Goal: Task Accomplishment & Management: Use online tool/utility

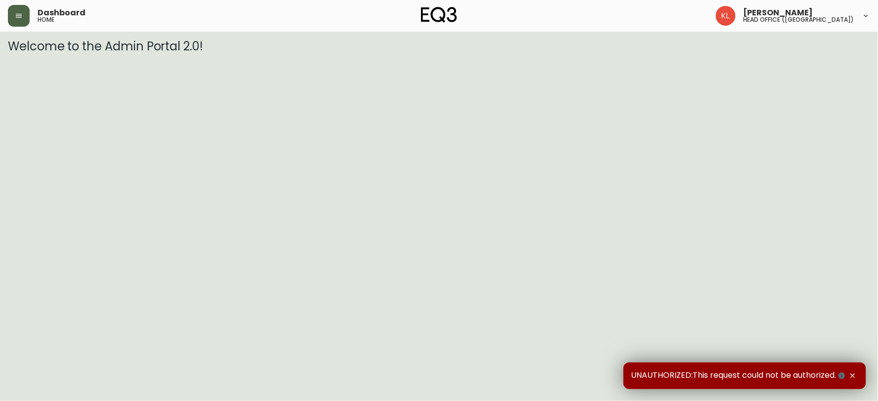
click at [10, 7] on button "button" at bounding box center [19, 16] width 22 height 22
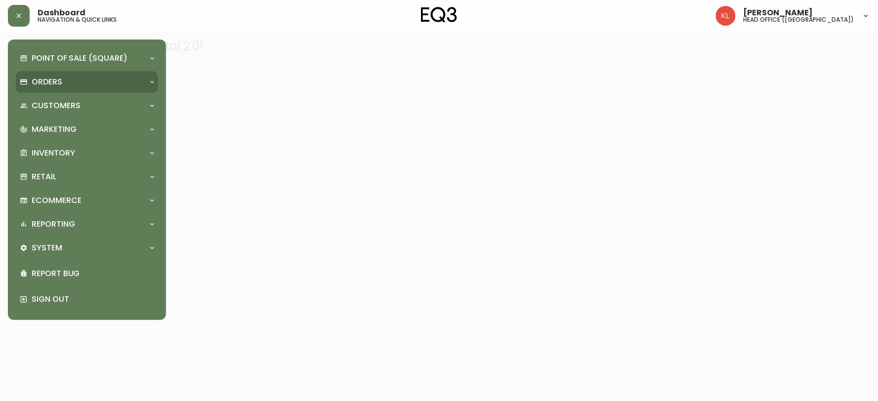
click at [45, 85] on p "Orders" at bounding box center [47, 82] width 31 height 11
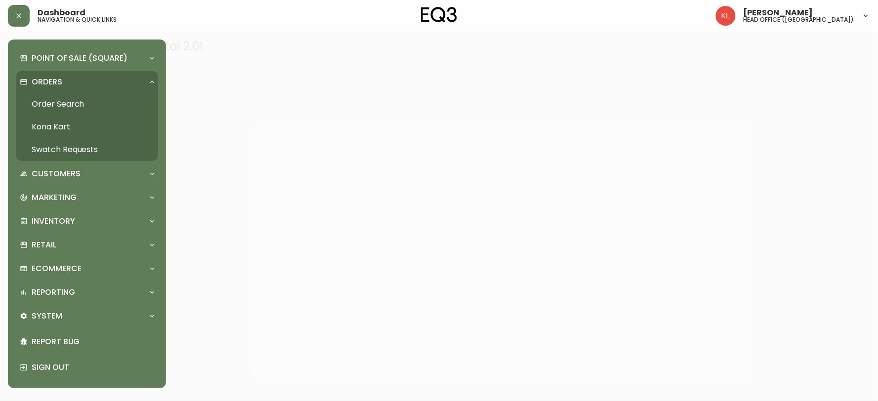
click at [37, 104] on link "Order Search" at bounding box center [87, 104] width 142 height 23
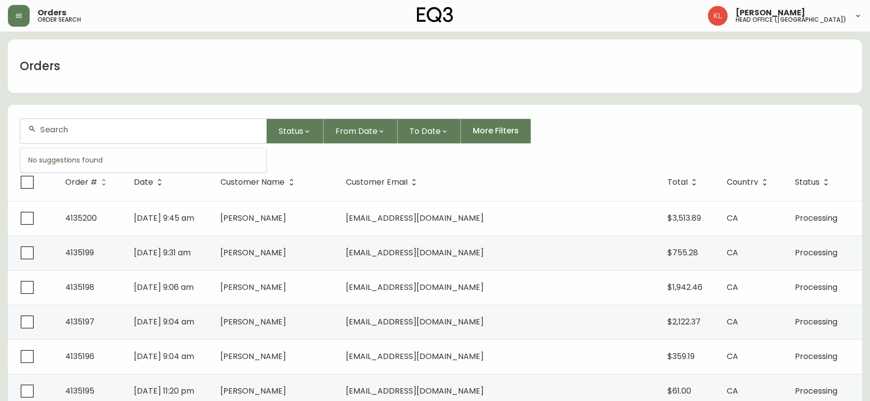
click at [82, 131] on input "text" at bounding box center [149, 129] width 218 height 9
paste input "[EMAIL_ADDRESS][DOMAIN_NAME]"
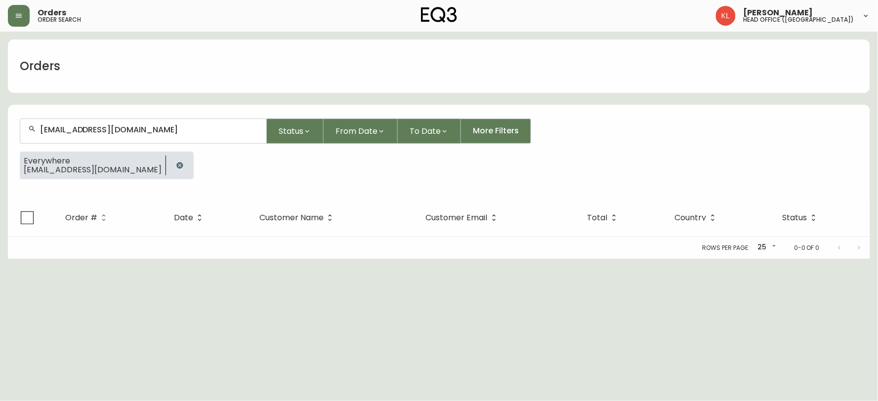
drag, startPoint x: 160, startPoint y: 378, endPoint x: 76, endPoint y: 249, distance: 153.5
click at [160, 259] on html "Orders order search [PERSON_NAME] head office ([GEOGRAPHIC_DATA]) Orders [EMAIL…" at bounding box center [439, 129] width 878 height 259
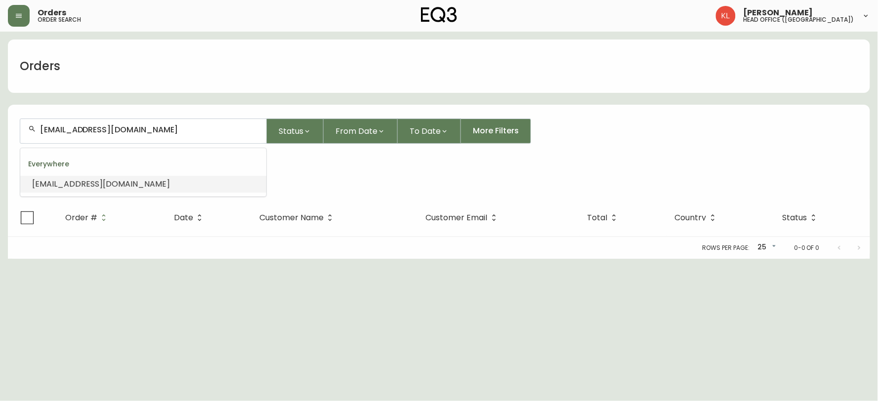
drag, startPoint x: 200, startPoint y: 126, endPoint x: 0, endPoint y: 72, distance: 206.8
click at [0, 72] on main "Orders [EMAIL_ADDRESS][DOMAIN_NAME] Status From Date To Date More Filters Every…" at bounding box center [439, 145] width 878 height 227
paste input "4134814"
type input "4134814"
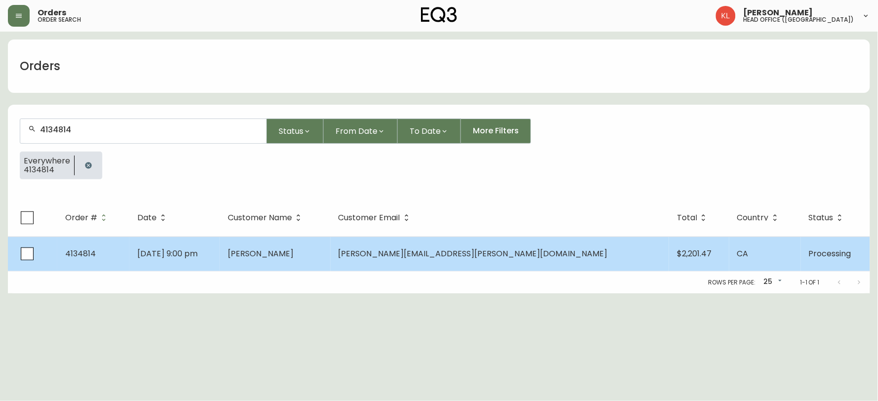
type input "4134814"
click at [218, 264] on td "[DATE] 9:00 pm" at bounding box center [174, 254] width 90 height 35
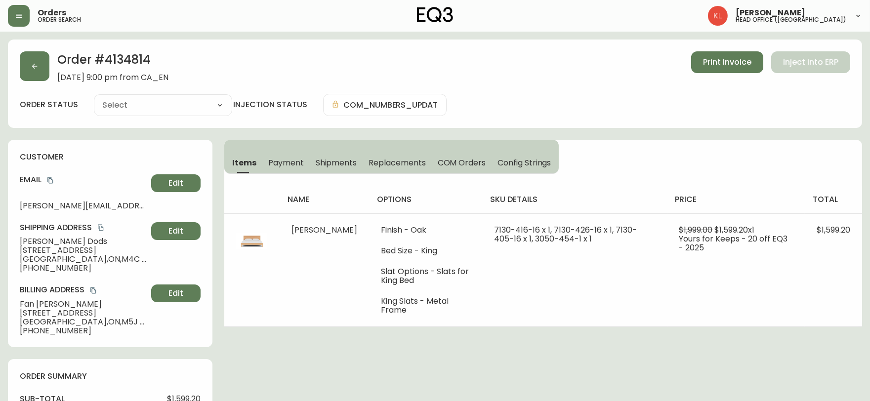
type input "Processing"
select select "PROCESSING"
drag, startPoint x: 36, startPoint y: 56, endPoint x: 27, endPoint y: 51, distance: 10.0
click at [27, 51] on button "button" at bounding box center [35, 66] width 30 height 30
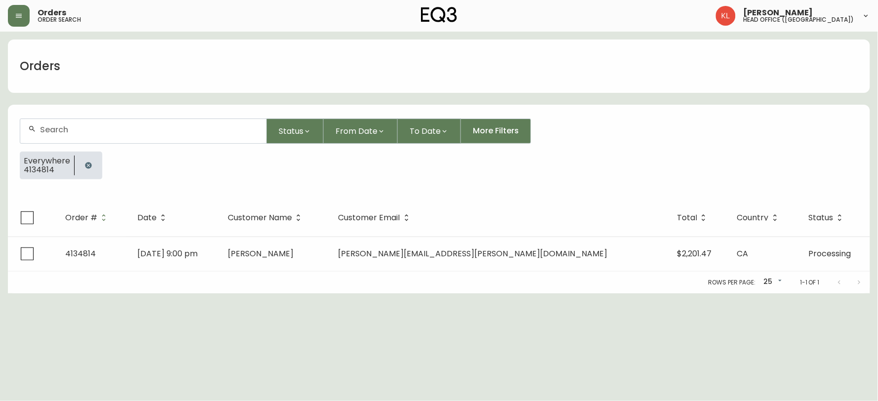
click at [86, 166] on icon "button" at bounding box center [88, 165] width 6 height 6
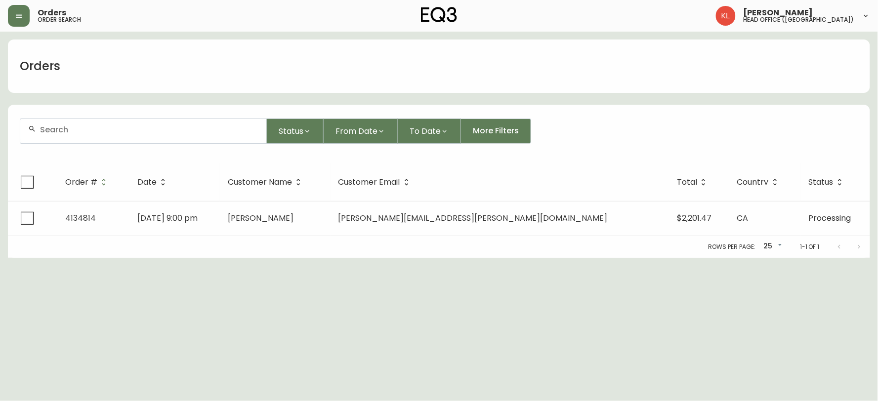
drag, startPoint x: 123, startPoint y: 140, endPoint x: 117, endPoint y: 141, distance: 6.4
click at [120, 141] on div at bounding box center [143, 131] width 246 height 24
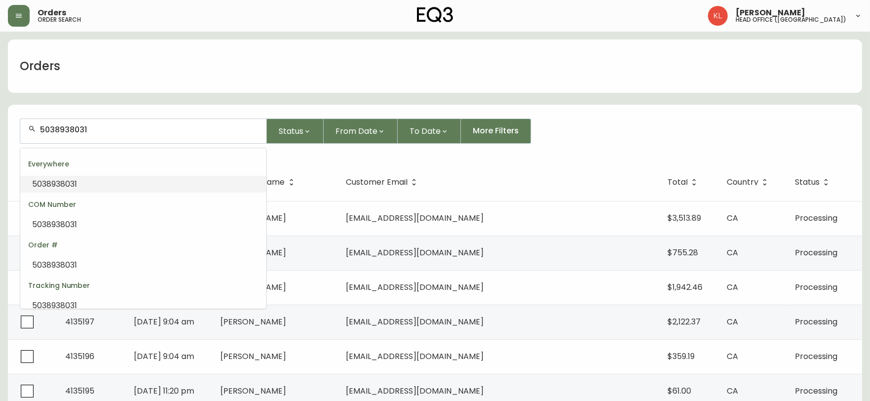
click at [73, 179] on span "5038938031" at bounding box center [54, 183] width 45 height 11
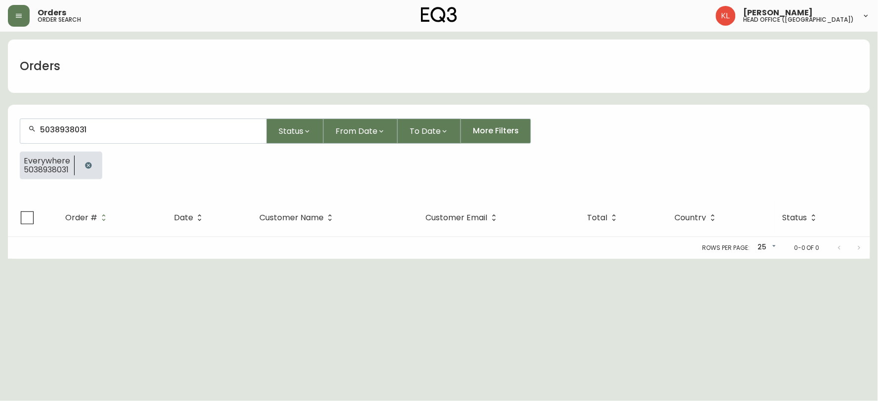
drag, startPoint x: 139, startPoint y: 136, endPoint x: 0, endPoint y: 89, distance: 147.0
click at [0, 89] on main "Orders 5038938031 Status From Date To Date More Filters Everywhere 5038938031 O…" at bounding box center [439, 145] width 878 height 227
drag, startPoint x: 139, startPoint y: 131, endPoint x: 0, endPoint y: 96, distance: 143.5
click at [0, 99] on main "Orders 5038938031 Status From Date To Date More Filters Everywhere 5038938031 O…" at bounding box center [439, 145] width 878 height 227
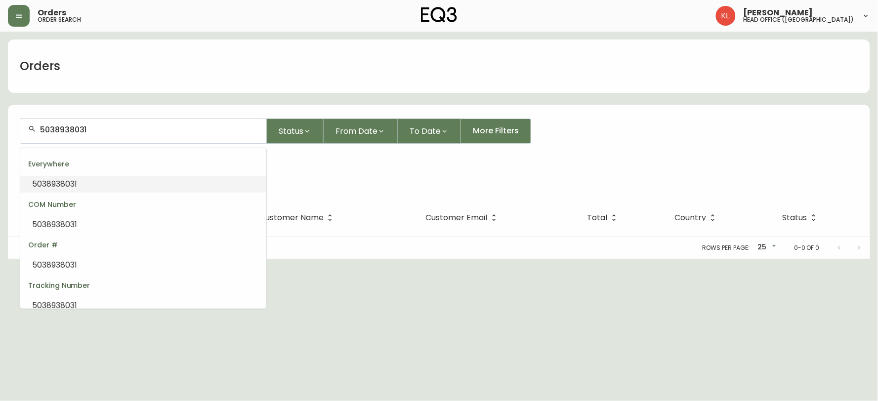
paste input "[EMAIL_ADDRESS][DOMAIN_NAME]"
type input "[EMAIL_ADDRESS][DOMAIN_NAME]"
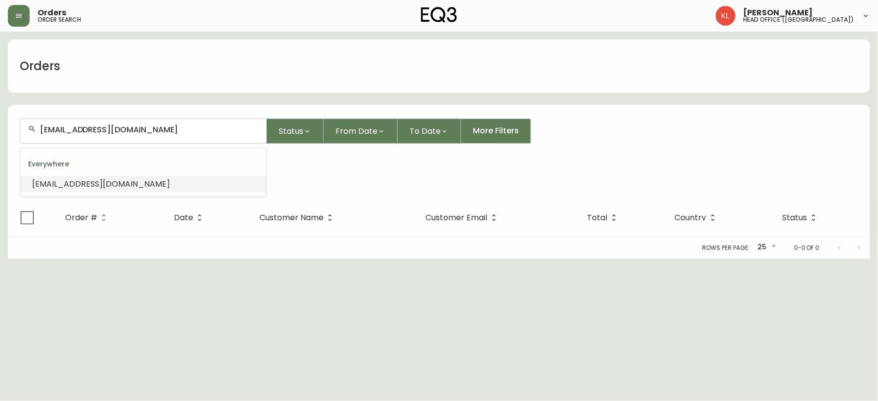
drag, startPoint x: 203, startPoint y: 131, endPoint x: 0, endPoint y: 142, distance: 203.3
click at [0, 142] on main "Orders [EMAIL_ADDRESS][DOMAIN_NAME] Status From Date To Date More Filters Every…" at bounding box center [439, 145] width 878 height 227
paste input "[PHONE_NUMBER]"
type input "[PHONE_NUMBER]"
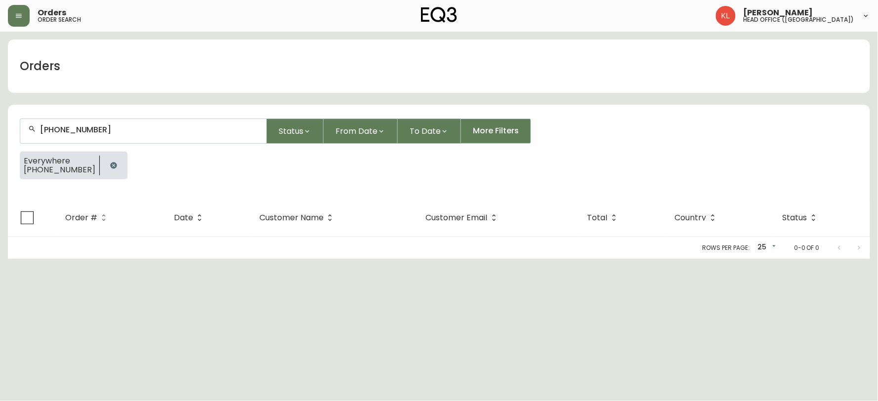
click at [76, 130] on input "[PHONE_NUMBER]" at bounding box center [149, 129] width 218 height 9
click at [79, 133] on input "[PHONE_NUMBER]" at bounding box center [149, 129] width 218 height 9
click at [76, 132] on input "[PHONE_NUMBER]" at bounding box center [149, 129] width 218 height 9
type input "[PHONE_NUMBER]"
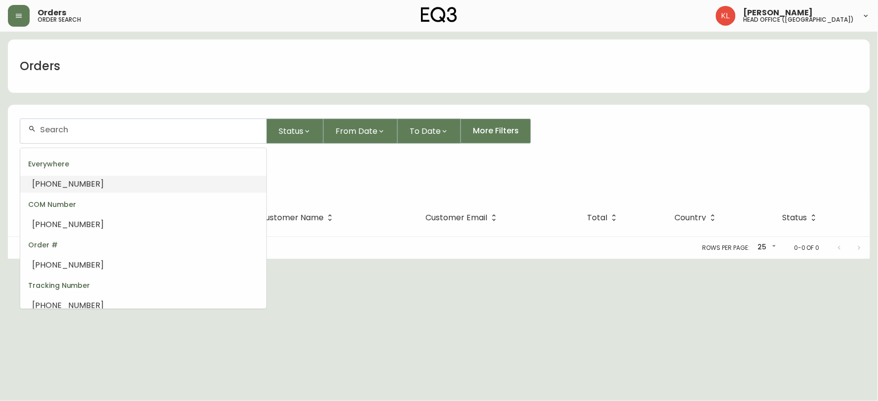
click at [56, 189] on div "[PHONE_NUMBER]" at bounding box center [68, 184] width 72 height 11
click at [55, 132] on input "[PHONE_NUMBER]" at bounding box center [149, 129] width 218 height 9
click at [56, 131] on input "[PHONE_NUMBER]" at bounding box center [149, 129] width 218 height 9
type input "503"
click at [82, 132] on input "text" at bounding box center [149, 129] width 218 height 9
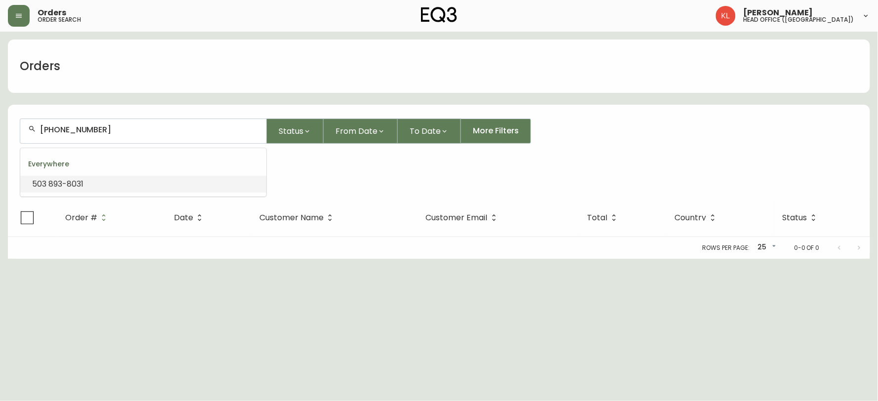
click at [77, 127] on input "[PHONE_NUMBER]" at bounding box center [149, 129] width 218 height 9
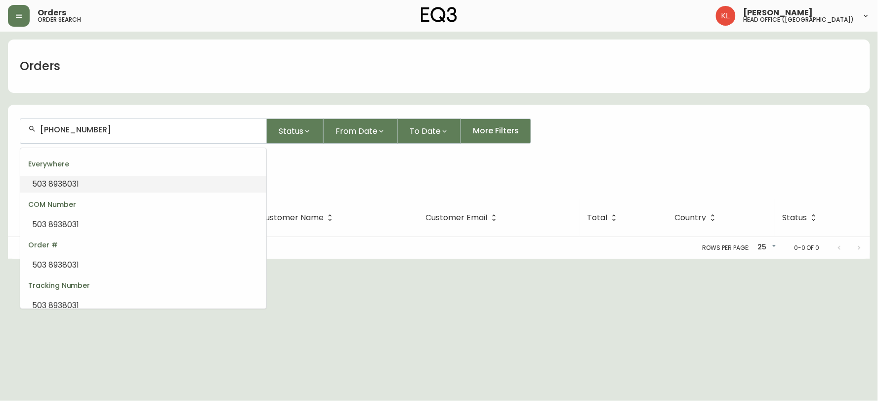
click at [57, 127] on input "[PHONE_NUMBER]" at bounding box center [149, 129] width 218 height 9
type input "5038938031"
click at [82, 185] on li "5038938031" at bounding box center [143, 184] width 246 height 17
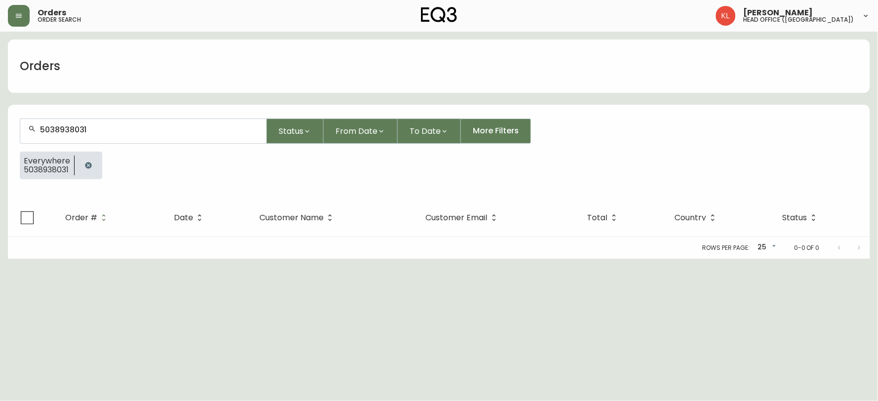
type input "5038938031"
click at [41, 148] on form "5038938031 Status From Date To Date More Filters Everywhere 5038938031" at bounding box center [439, 153] width 862 height 92
click at [96, 165] on button "button" at bounding box center [89, 166] width 20 height 20
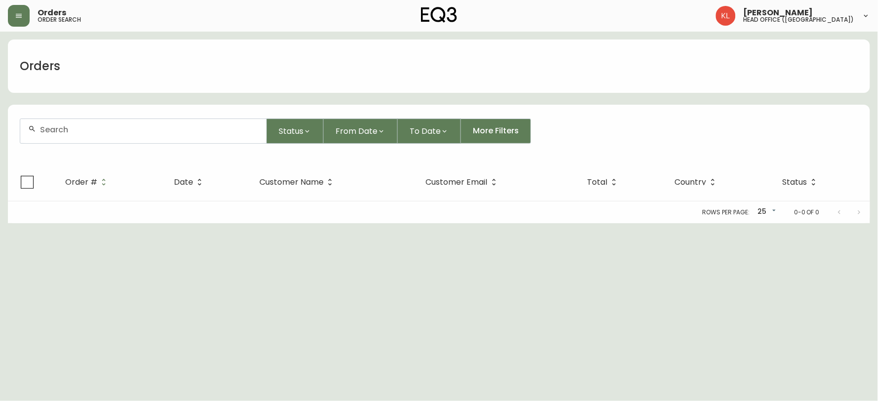
click at [111, 127] on input "text" at bounding box center [149, 129] width 218 height 9
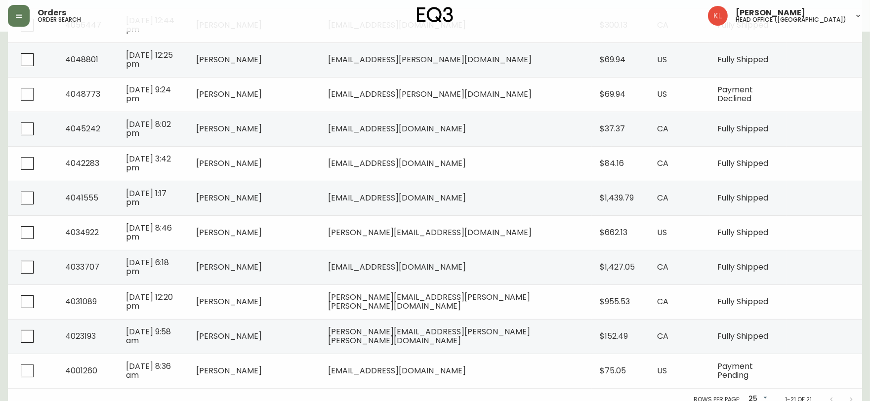
scroll to position [583, 0]
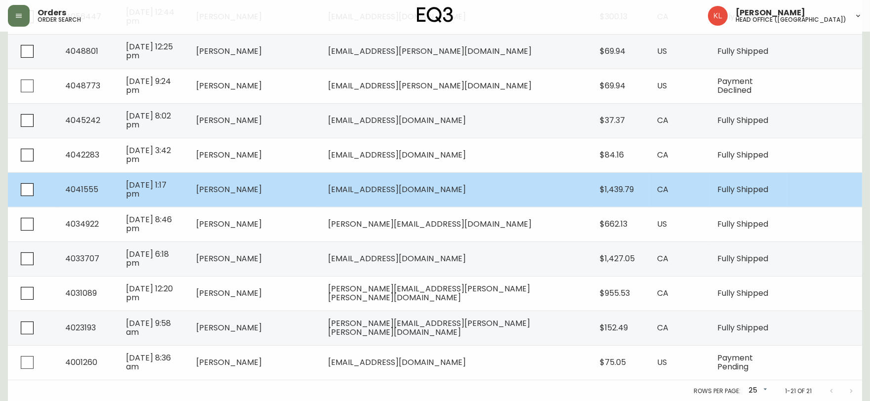
type input "savage"
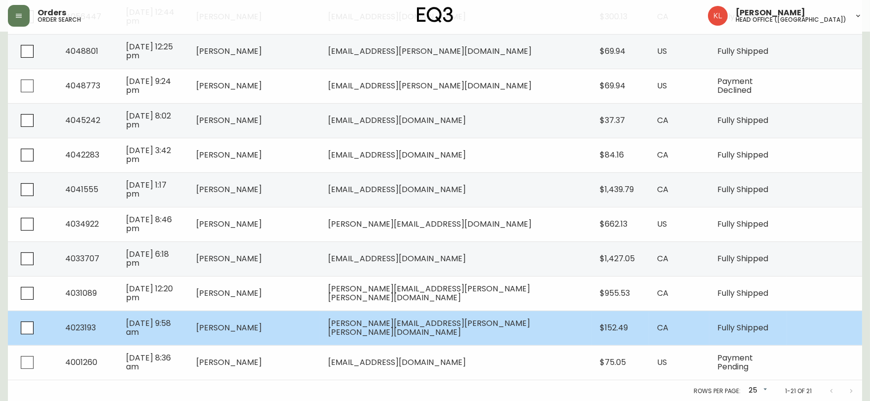
drag, startPoint x: 308, startPoint y: 325, endPoint x: 333, endPoint y: 328, distance: 25.4
click at [320, 328] on td "[PERSON_NAME]" at bounding box center [254, 328] width 132 height 35
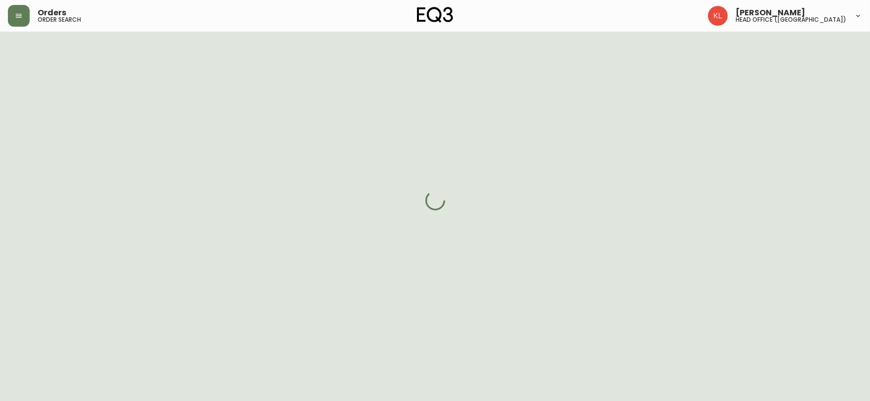
select select "FULLY_SHIPPED"
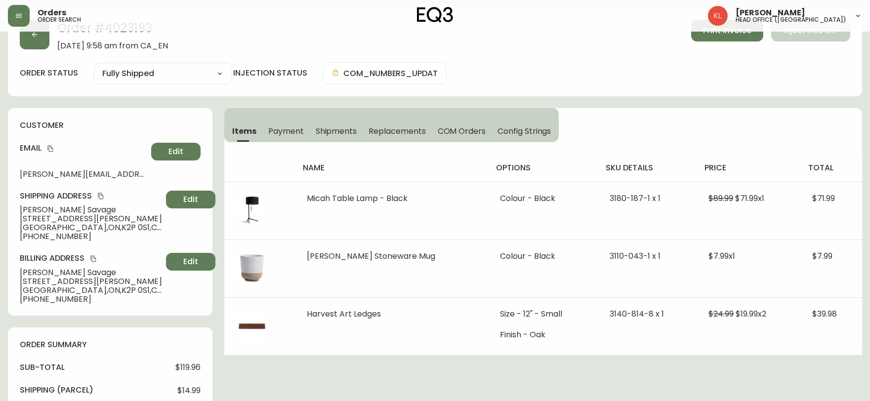
scroll to position [450, 0]
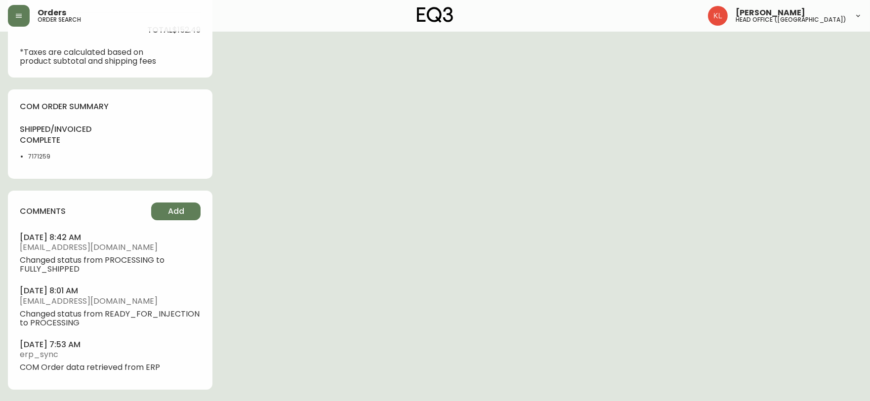
click at [52, 49] on p "*Taxes are calculated based on product subtotal and shipping fees" at bounding box center [96, 57] width 153 height 18
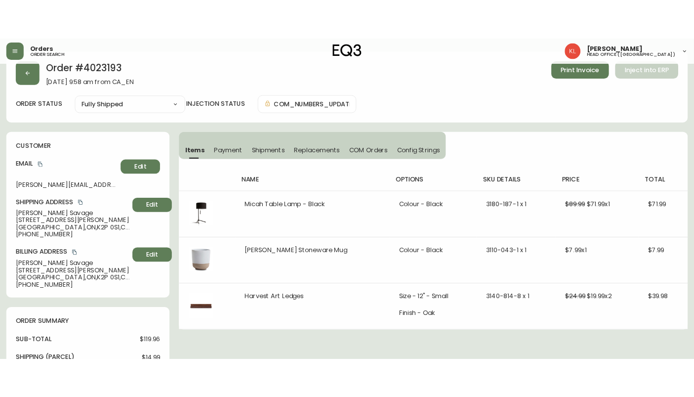
scroll to position [0, 0]
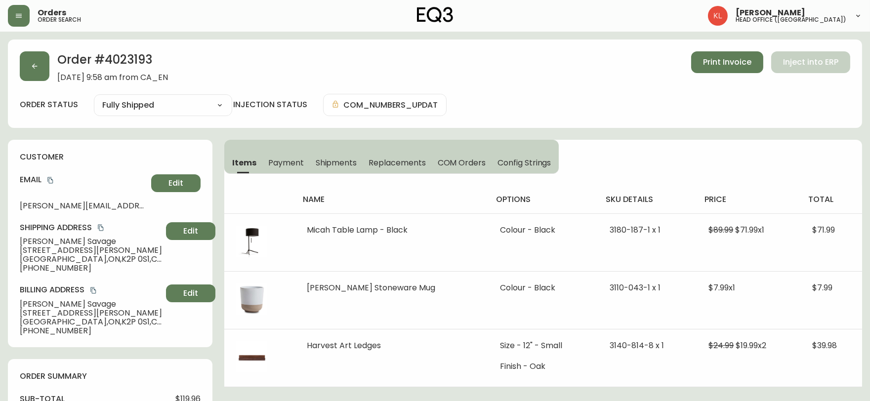
click at [12, 60] on div "Order # 4023193 [DATE] 9:58 am from CA_EN Print Invoice Inject into ERP order s…" at bounding box center [435, 84] width 854 height 88
click at [20, 72] on button "button" at bounding box center [35, 66] width 30 height 30
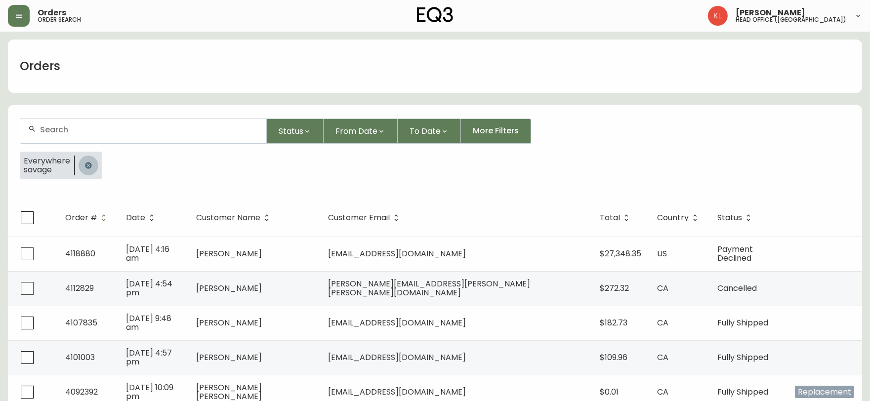
click at [92, 161] on button "button" at bounding box center [89, 166] width 20 height 20
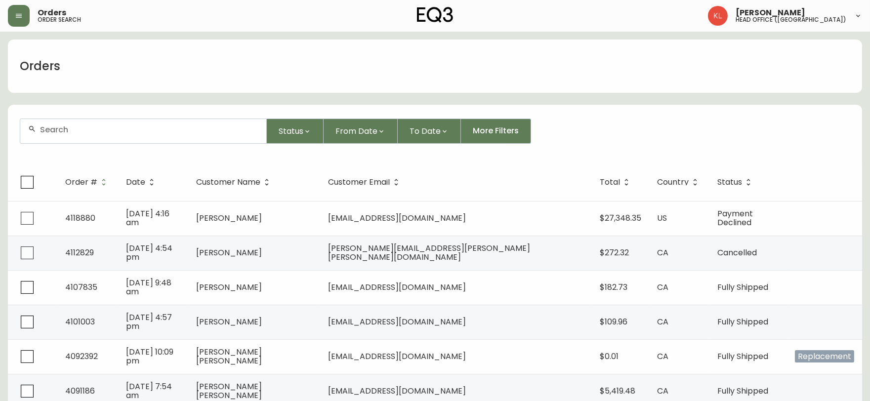
drag, startPoint x: 124, startPoint y: 115, endPoint x: 122, endPoint y: 121, distance: 6.7
click at [125, 115] on form "Status From Date To Date More Filters" at bounding box center [435, 135] width 854 height 57
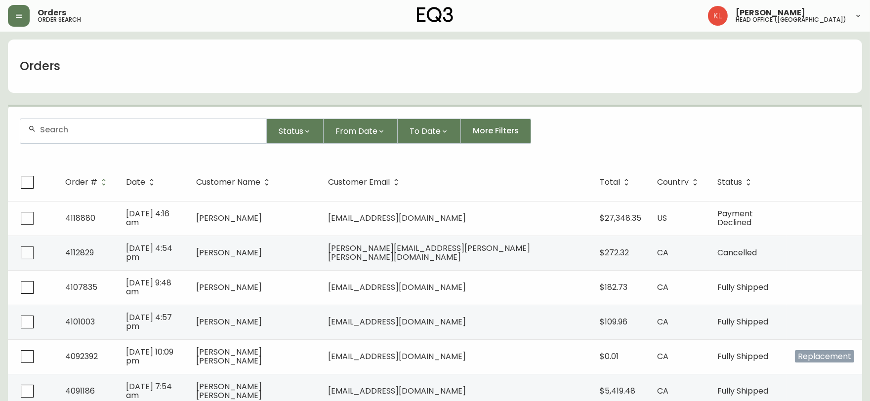
click at [117, 137] on div at bounding box center [143, 131] width 246 height 24
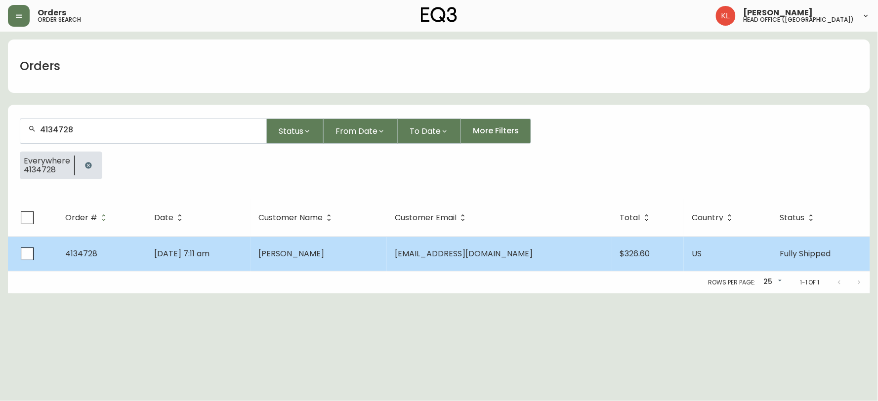
type input "4134728"
click at [241, 254] on td "[DATE] 7:11 am" at bounding box center [198, 254] width 104 height 35
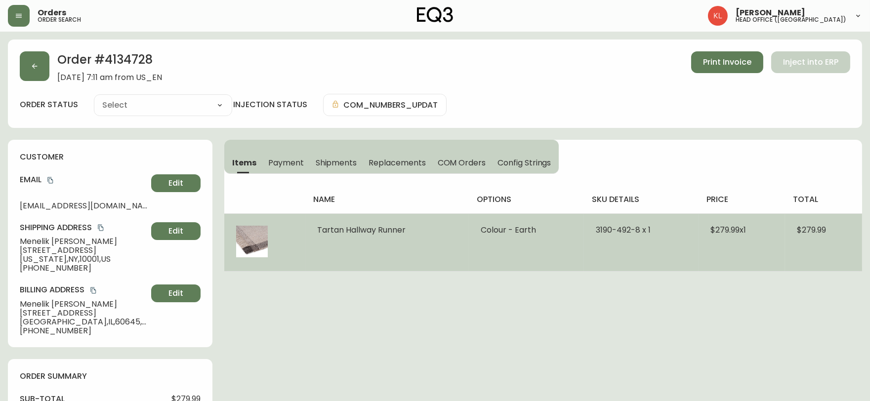
type input "Fully Shipped"
select select "FULLY_SHIPPED"
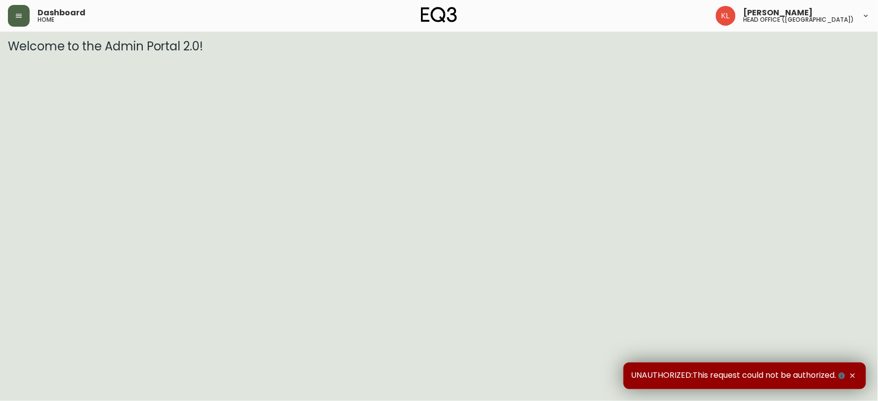
click at [22, 20] on button "button" at bounding box center [19, 16] width 22 height 22
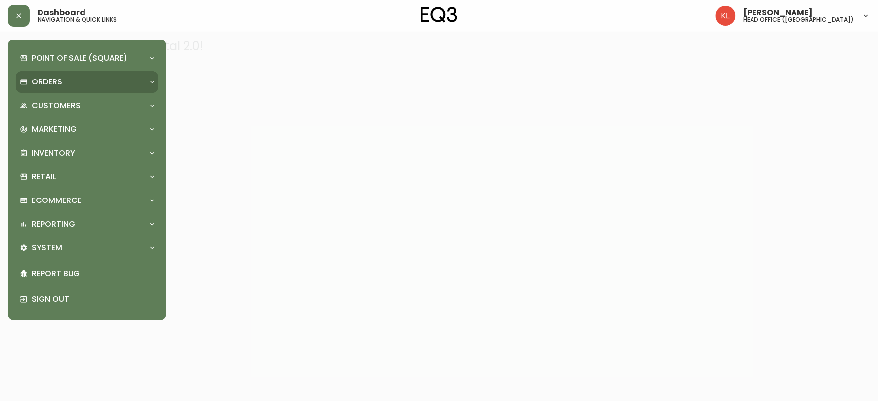
click at [28, 75] on div "Orders" at bounding box center [87, 82] width 142 height 22
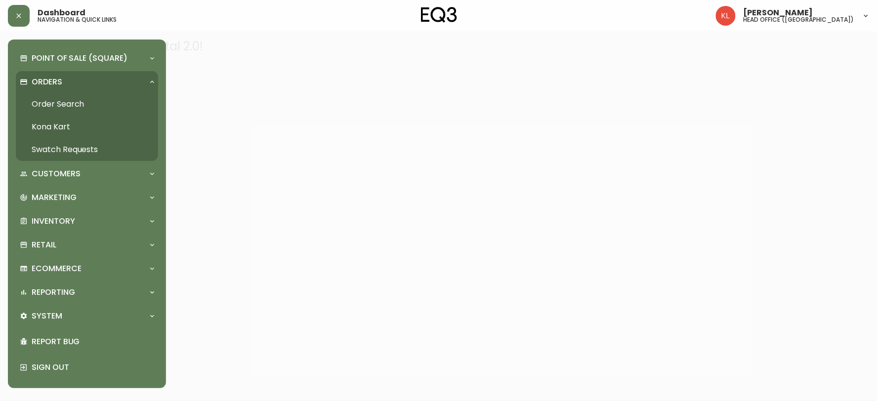
click at [60, 107] on link "Order Search" at bounding box center [87, 104] width 142 height 23
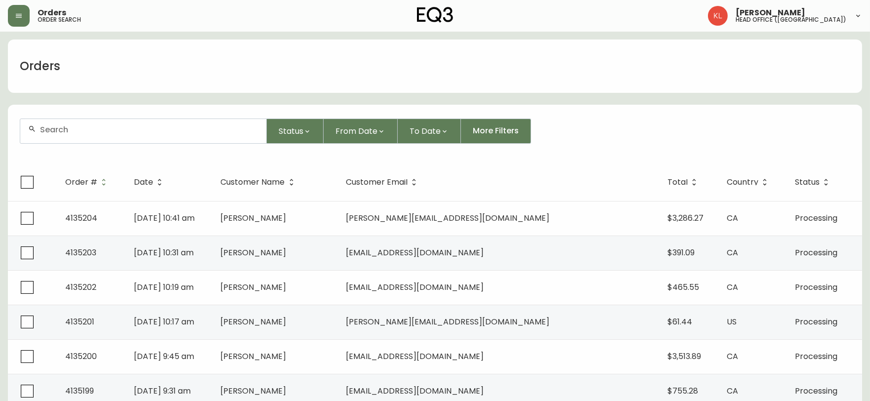
click at [81, 141] on div at bounding box center [143, 131] width 246 height 24
paste input "michaelyapp9@gmail.com"
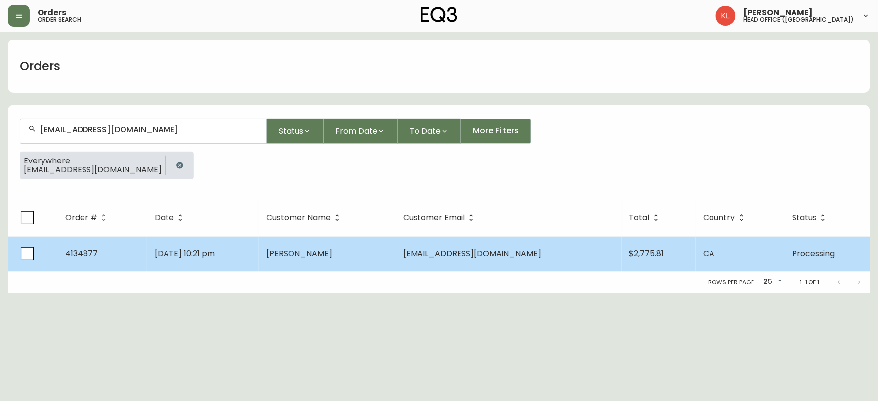
type input "michaelyapp9@gmail.com"
click at [396, 255] on td "Michael Yapp" at bounding box center [327, 254] width 137 height 35
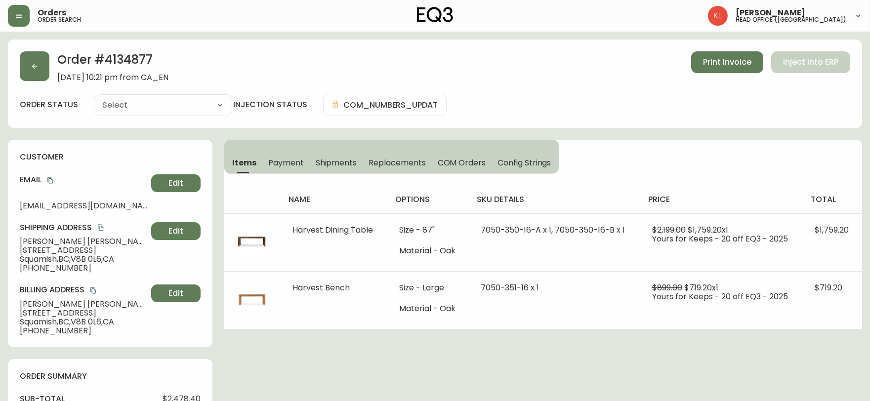
type input "Processing"
select select "PROCESSING"
click at [28, 57] on button "button" at bounding box center [35, 66] width 30 height 30
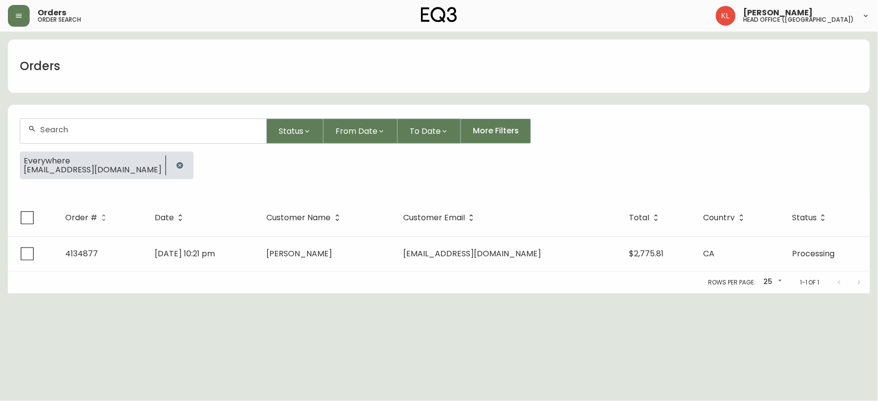
click at [176, 162] on icon "button" at bounding box center [179, 165] width 6 height 6
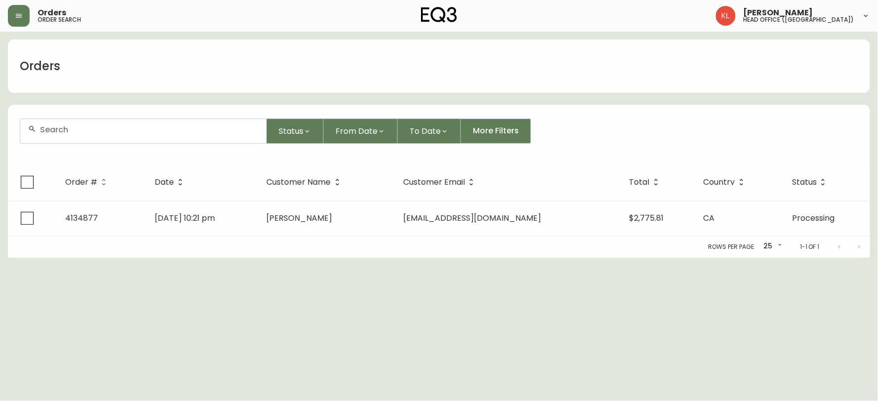
click at [138, 137] on div at bounding box center [143, 131] width 246 height 24
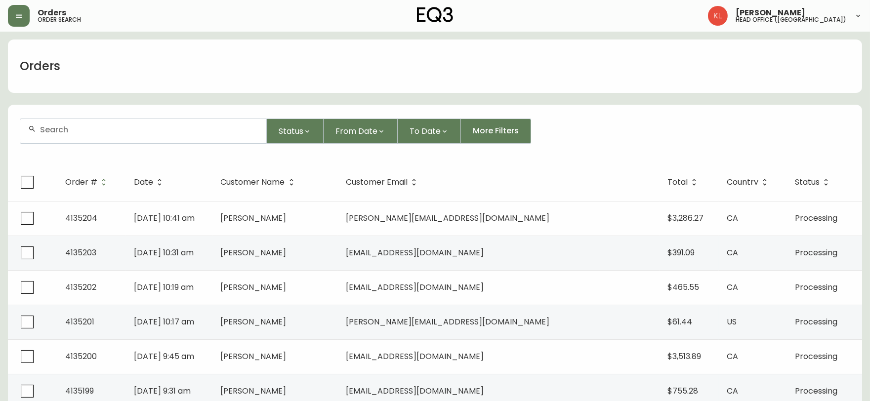
paste input "ryandorsman@gmail.com"
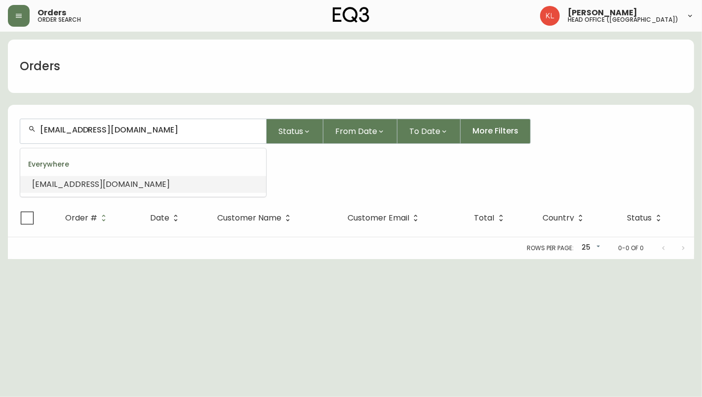
drag, startPoint x: 166, startPoint y: 130, endPoint x: -185, endPoint y: 112, distance: 351.7
click at [0, 112] on html "Orders order search Kendra Lorteau head office (canada) Orders ryandorsman@gmai…" at bounding box center [351, 129] width 702 height 259
paste input "kristen1235@hot"
type input "kristen1235@hotmail.com"
drag, startPoint x: 190, startPoint y: 130, endPoint x: -185, endPoint y: 105, distance: 375.7
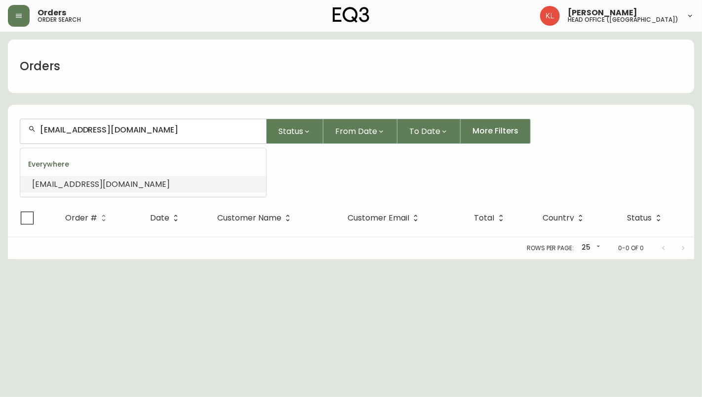
click at [0, 105] on html "Orders order search Kendra Lorteau head office (canada) Orders kristen1235@hotm…" at bounding box center [351, 129] width 702 height 259
paste input "danasnell.91@g"
type input "danasnell.91@gmail.com"
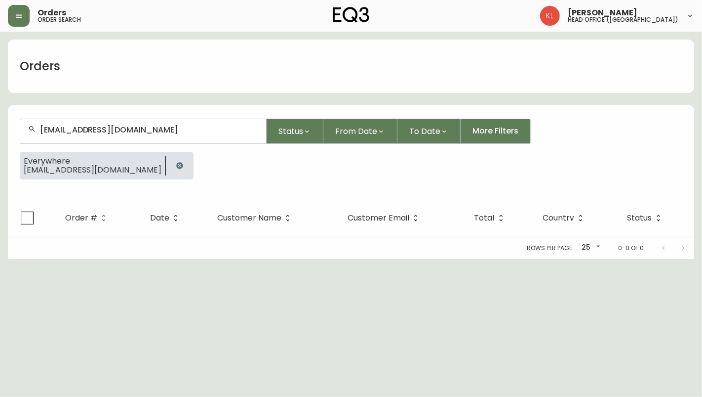
click at [681, 117] on form "danasnell.91@gmail.com Status From Date To Date More Filters Everywhere danasne…" at bounding box center [351, 153] width 687 height 92
drag, startPoint x: 205, startPoint y: 133, endPoint x: -185, endPoint y: 86, distance: 392.6
click at [0, 86] on html "Orders order search Kendra Lorteau head office (canada) Orders danasnell.91@gma…" at bounding box center [351, 129] width 702 height 259
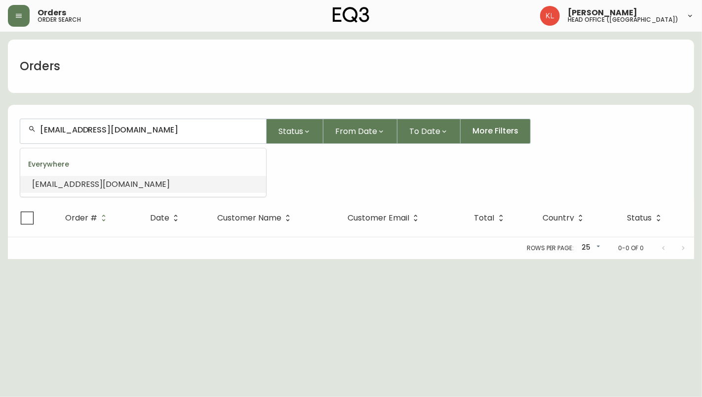
paste input "5197446428"
type input "5197446428"
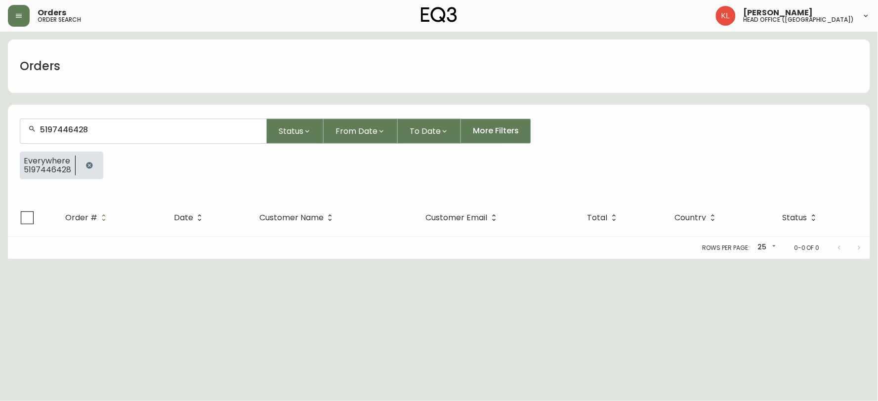
drag, startPoint x: 127, startPoint y: 126, endPoint x: 0, endPoint y: 111, distance: 127.9
click at [0, 125] on main "Orders 5197446428 Status From Date To Date More Filters Everywhere 5197446428 O…" at bounding box center [439, 145] width 878 height 227
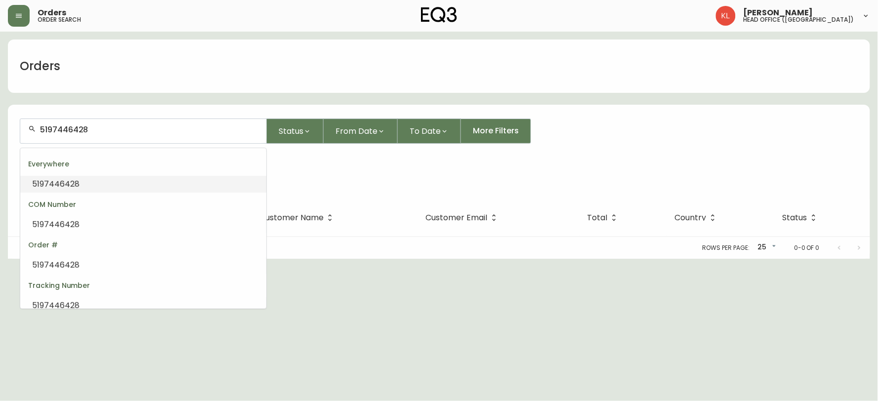
paste input "608-287-9786"
type input "608-287-9786"
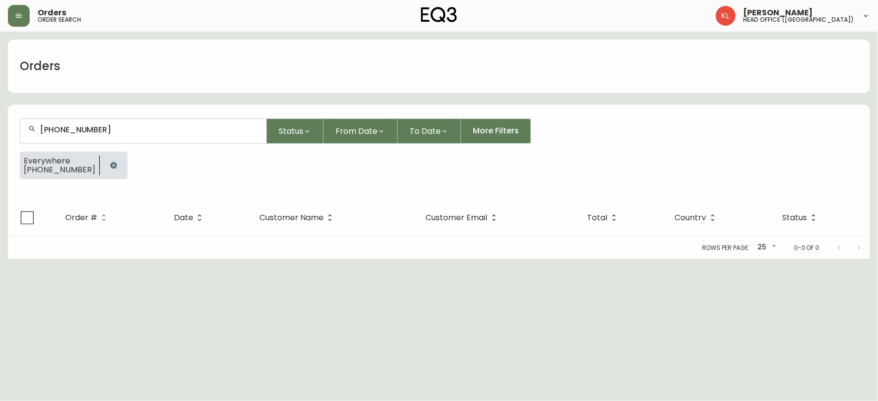
click at [12, 100] on div "Orders 608-287-9786 Status From Date To Date More Filters Everywhere 608-287-97…" at bounding box center [439, 149] width 862 height 219
click at [81, 127] on input "608-287-9786" at bounding box center [149, 129] width 218 height 9
click at [80, 127] on input "608-287-9786" at bounding box center [149, 129] width 218 height 9
type input "608-2879786"
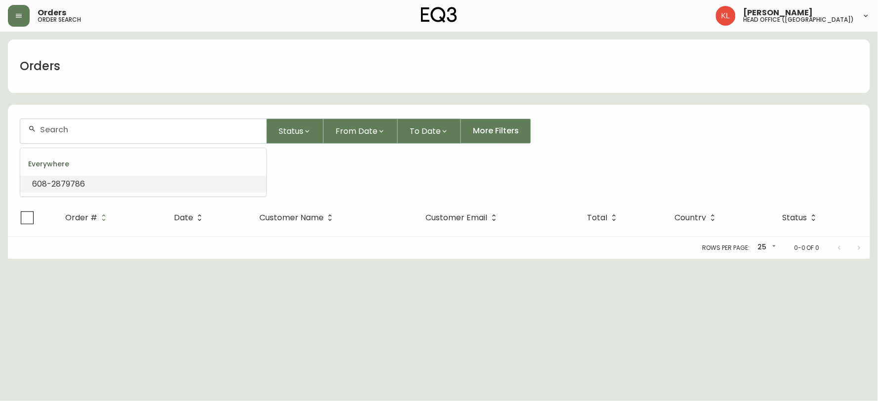
click at [71, 180] on span "608-2879786" at bounding box center [58, 183] width 53 height 11
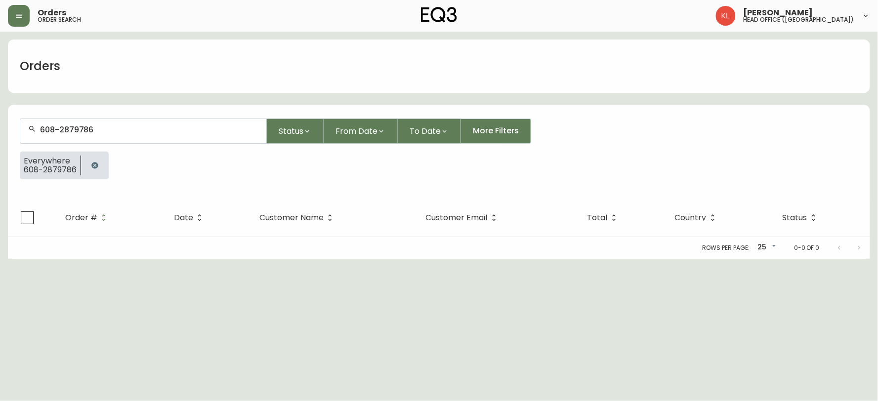
click at [61, 130] on input "608-2879786" at bounding box center [149, 129] width 218 height 9
type input "6082879786"
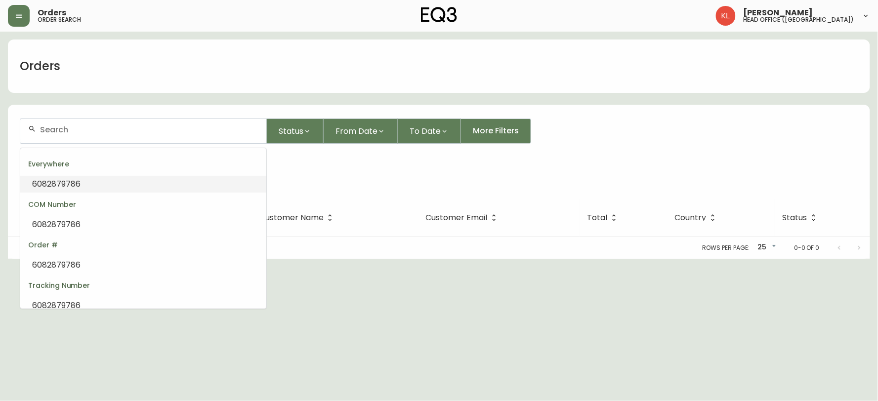
click at [95, 181] on li "6082879786" at bounding box center [143, 184] width 246 height 17
drag, startPoint x: 119, startPoint y: 127, endPoint x: 0, endPoint y: 93, distance: 123.4
click at [0, 95] on main "Orders 6082879786 Status From Date To Date More Filters Everywhere 6082879786 O…" at bounding box center [439, 145] width 878 height 227
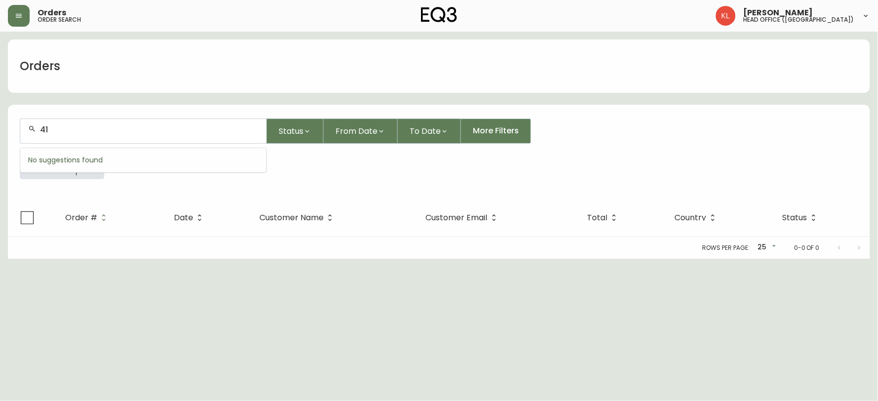
type input "416"
drag, startPoint x: 0, startPoint y: 101, endPoint x: 11, endPoint y: 42, distance: 59.8
click at [0, 52] on main "Orders 4169942727 Status From Date To Date More Filters Everywhere 4169942727 O…" at bounding box center [439, 145] width 878 height 227
drag, startPoint x: 94, startPoint y: 127, endPoint x: 0, endPoint y: 87, distance: 101.8
click at [0, 90] on main "Orders 4169942727 Status From Date To Date More Filters Everywhere 4169942727 O…" at bounding box center [439, 145] width 878 height 227
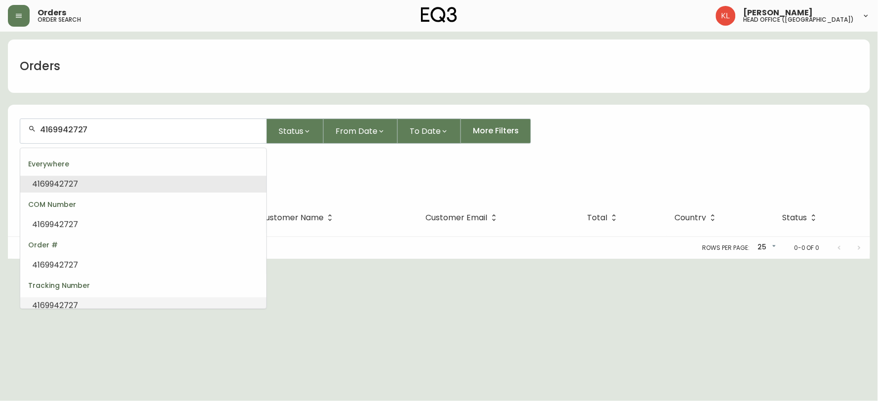
type input "4169942727"
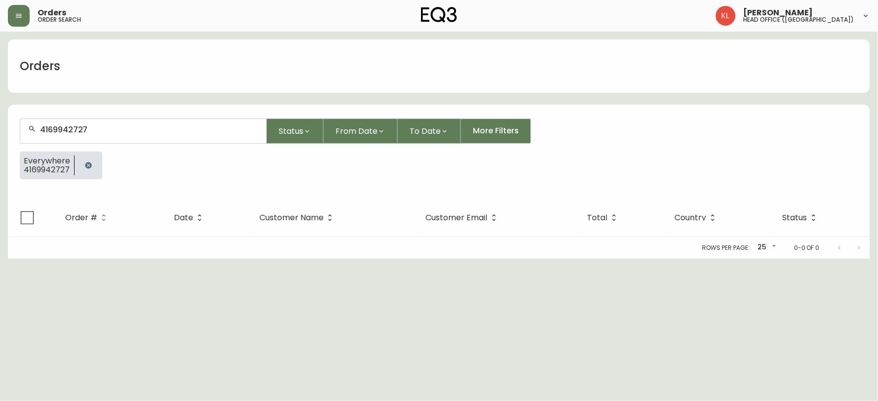
click at [0, 259] on html "Orders order search Kendra Lorteau head office (canada) Orders 4169942727 Statu…" at bounding box center [439, 129] width 878 height 259
